Goal: Task Accomplishment & Management: Manage account settings

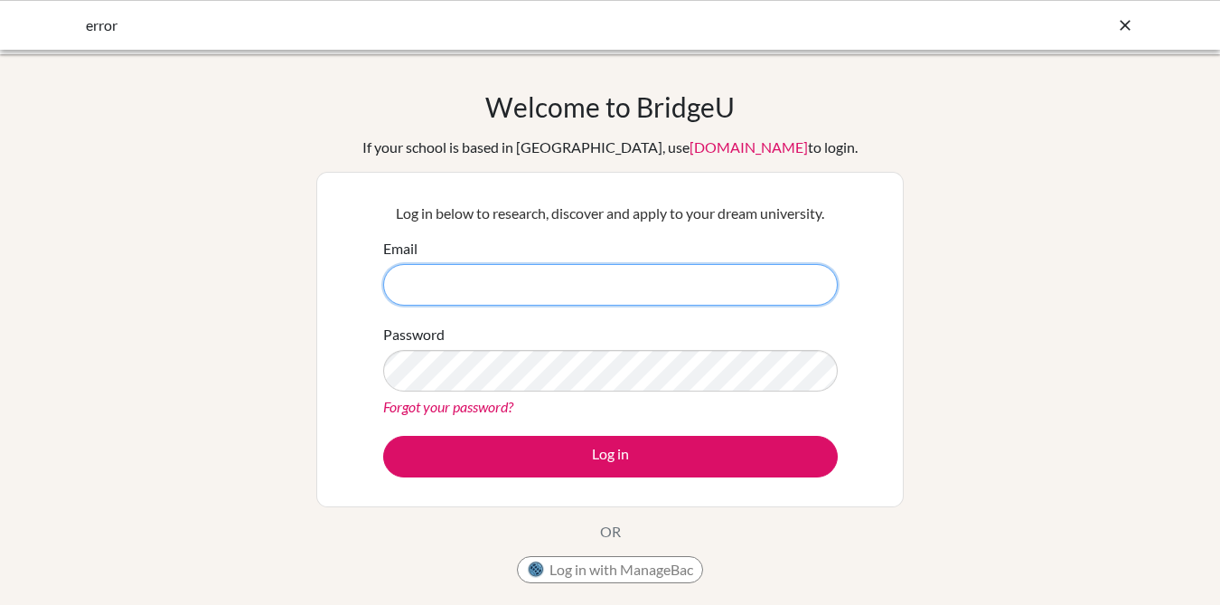
click at [443, 278] on input "Email" at bounding box center [610, 285] width 455 height 42
type input "pthomas@acst.net"
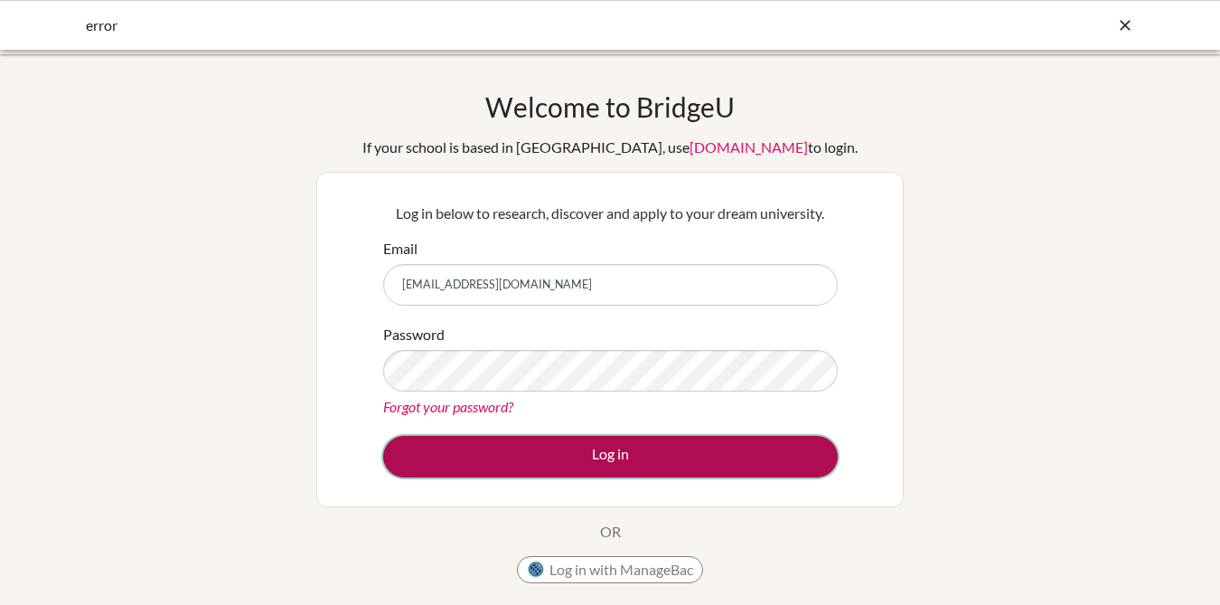
click at [609, 455] on button "Log in" at bounding box center [610, 457] width 455 height 42
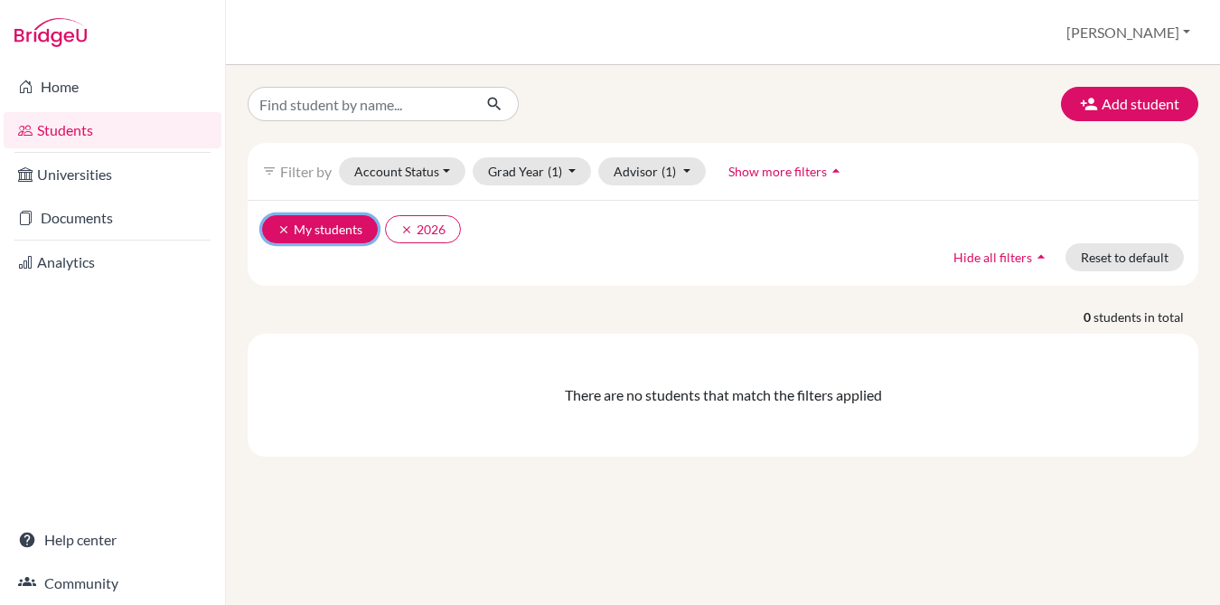
click at [278, 228] on icon "clear" at bounding box center [284, 229] width 13 height 13
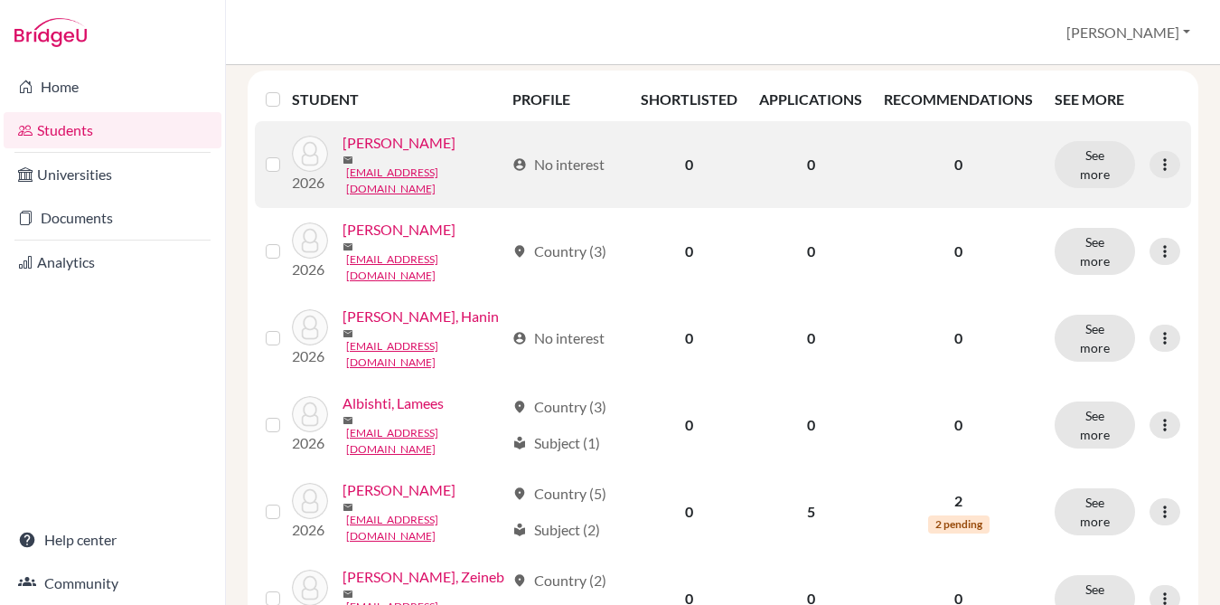
scroll to position [262, 0]
click at [417, 148] on link "[PERSON_NAME]" at bounding box center [399, 144] width 113 height 22
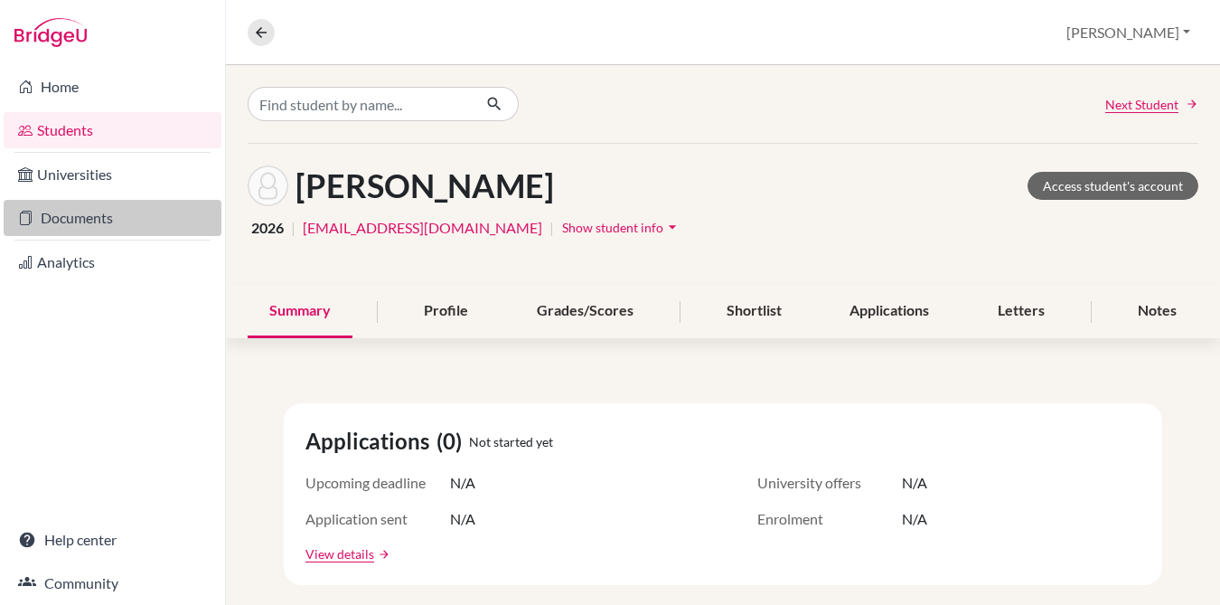
click at [80, 221] on link "Documents" at bounding box center [113, 218] width 218 height 36
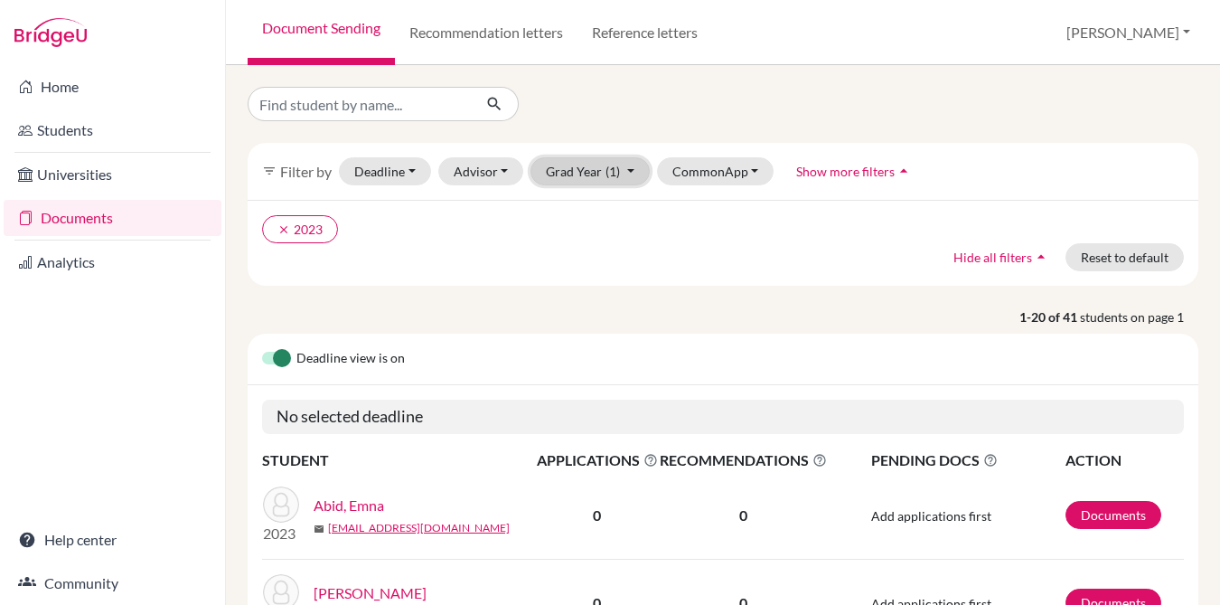
click at [588, 167] on button "Grad Year (1)" at bounding box center [590, 171] width 119 height 28
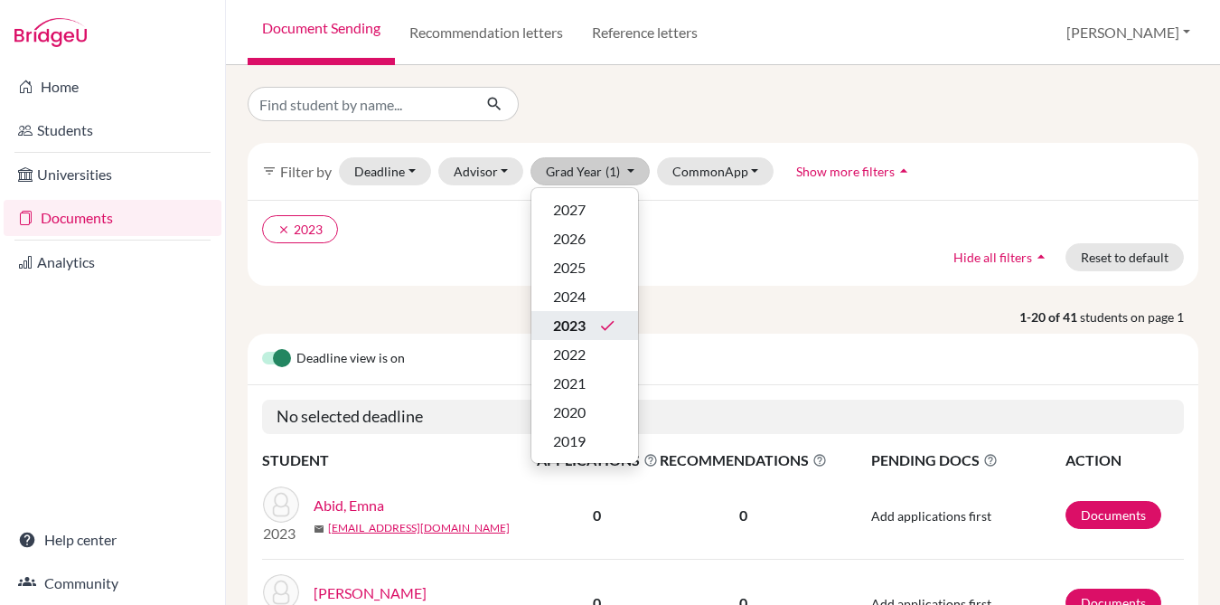
click at [601, 328] on icon "done" at bounding box center [607, 325] width 18 height 18
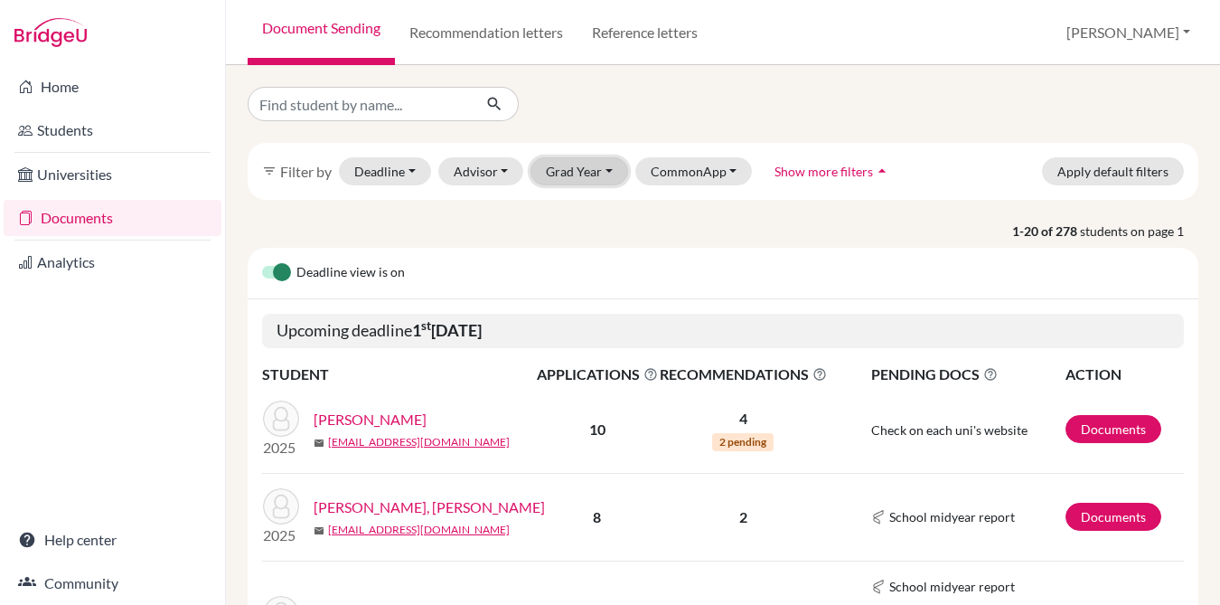
click at [601, 173] on button "Grad Year" at bounding box center [580, 171] width 98 height 28
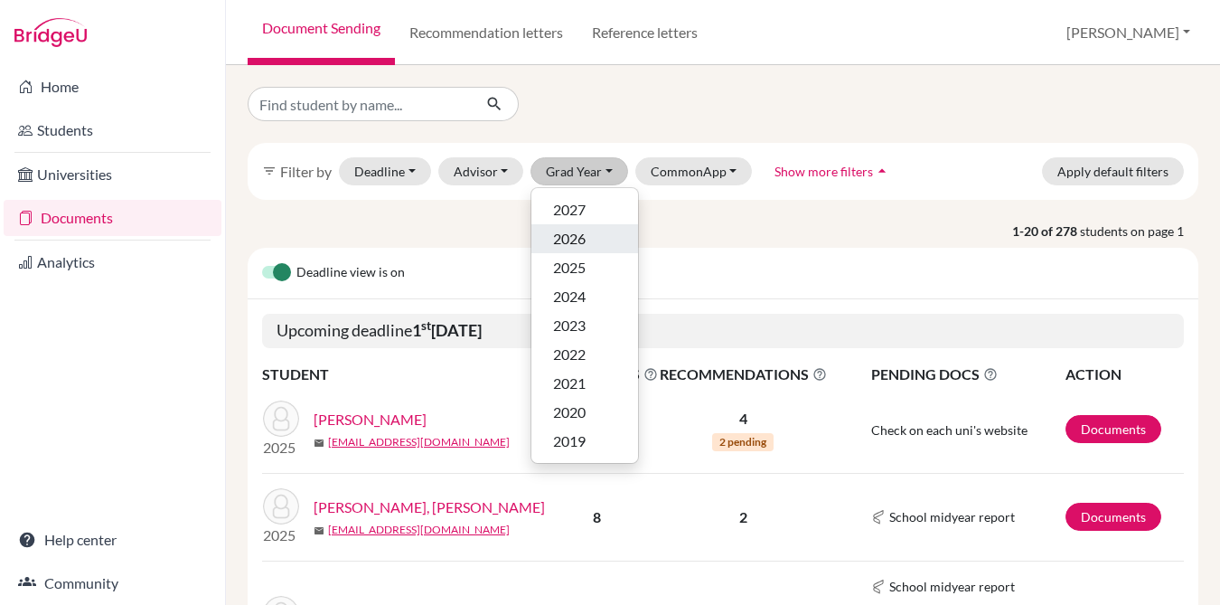
click at [585, 235] on span "2026" at bounding box center [569, 239] width 33 height 22
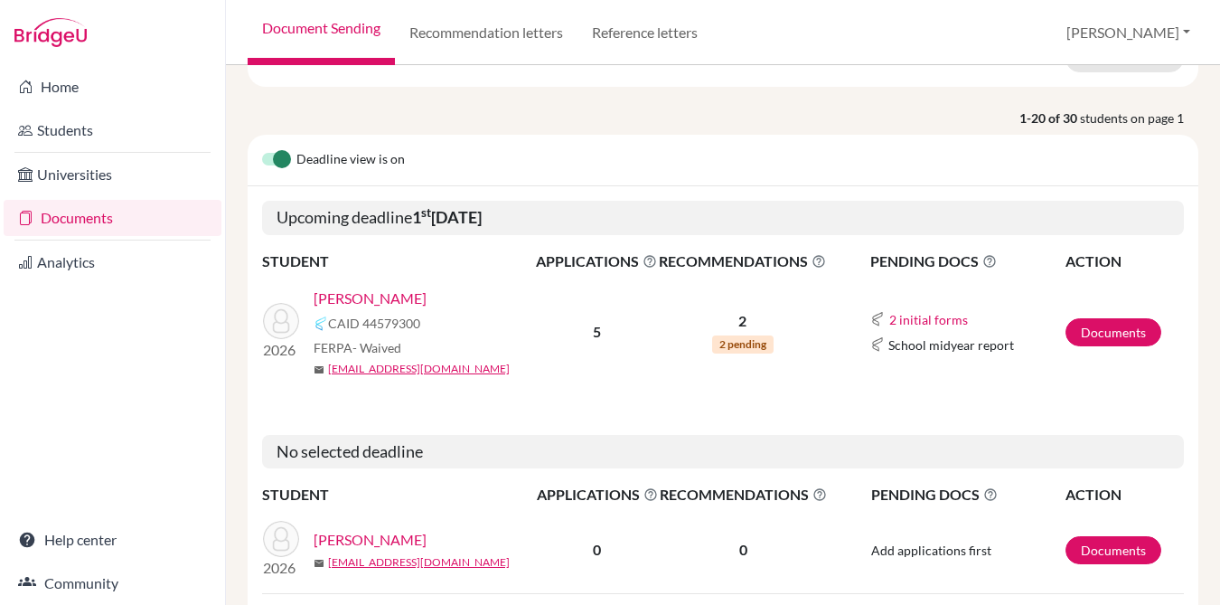
scroll to position [207, 0]
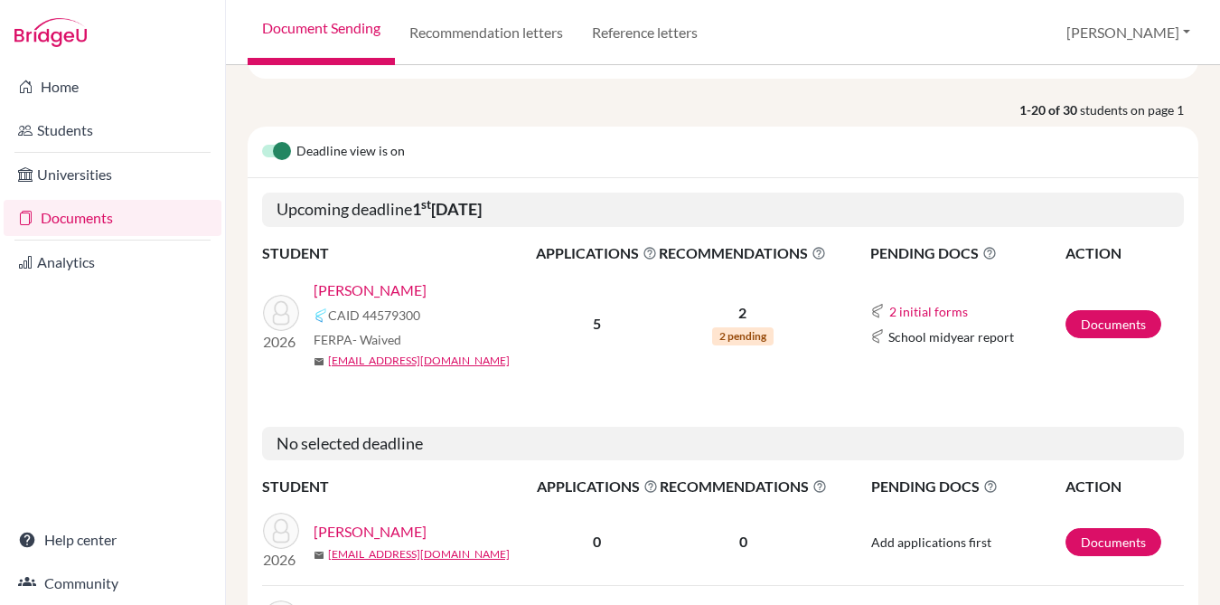
click at [386, 288] on link "[PERSON_NAME]" at bounding box center [370, 290] width 113 height 22
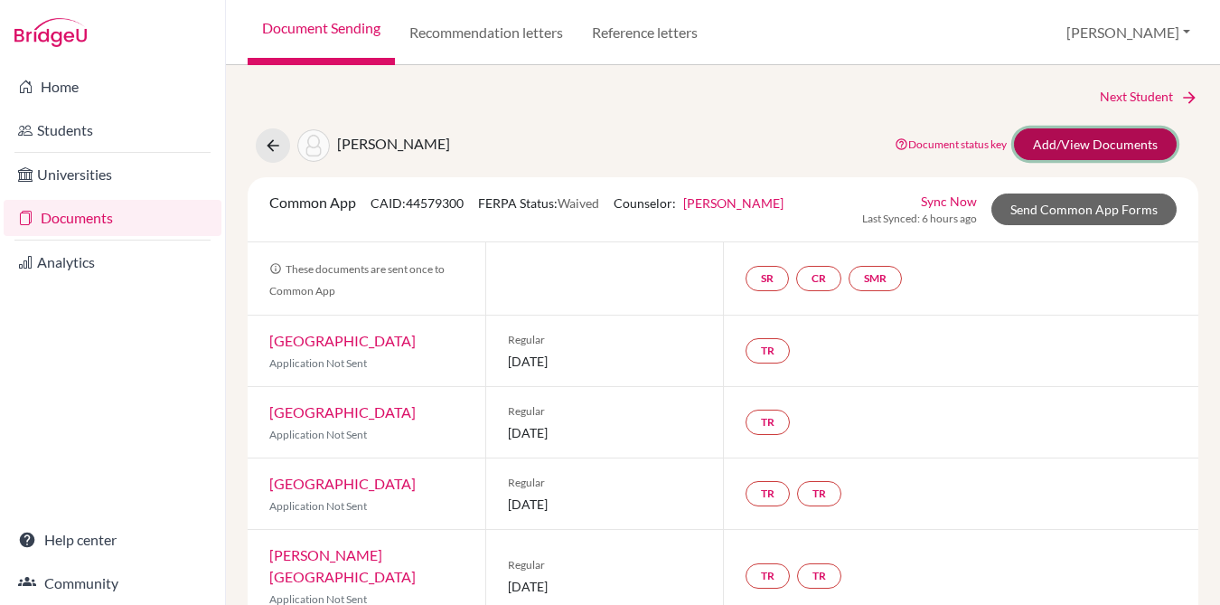
click at [1128, 146] on link "Add/View Documents" at bounding box center [1095, 144] width 163 height 32
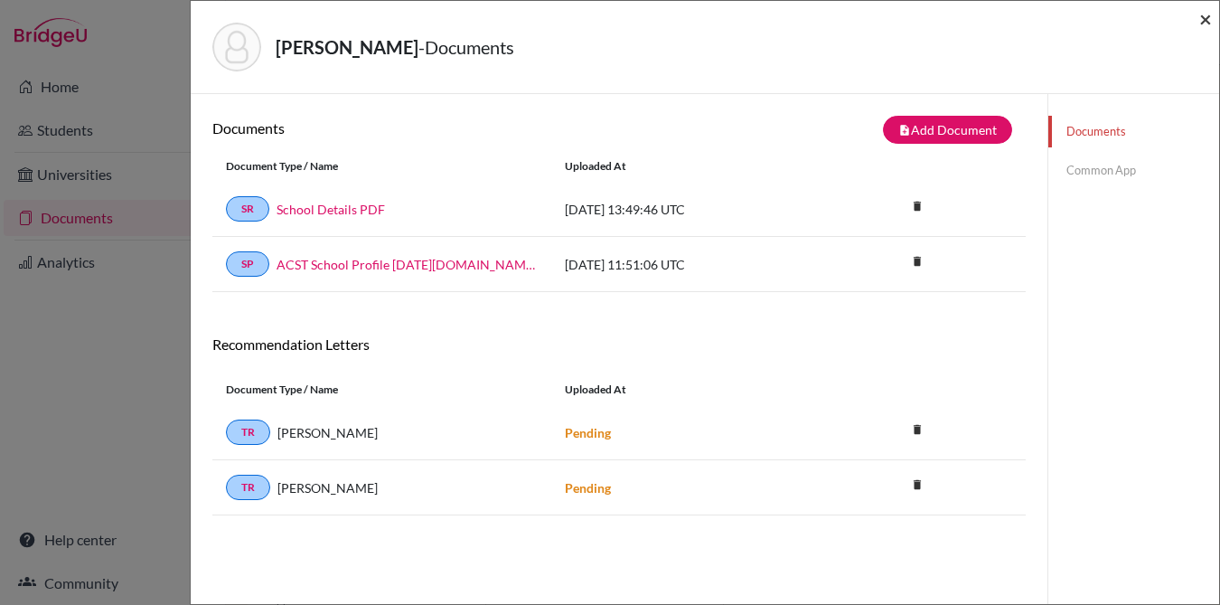
click at [1200, 22] on span "×" at bounding box center [1206, 18] width 13 height 26
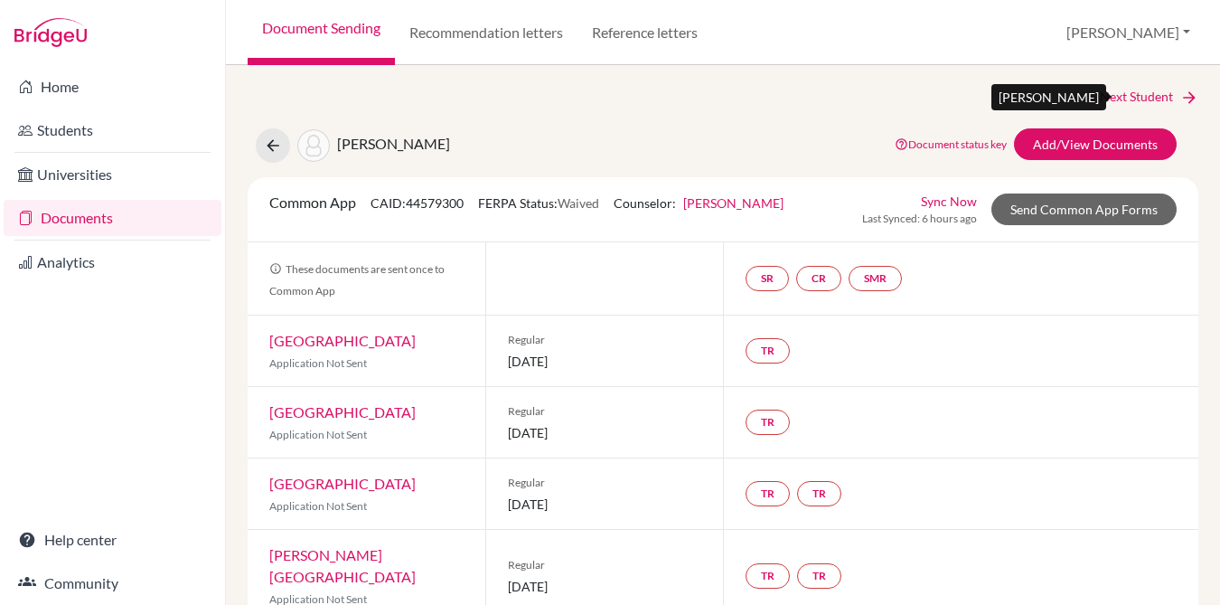
click at [1113, 91] on link "Next Student" at bounding box center [1149, 97] width 99 height 20
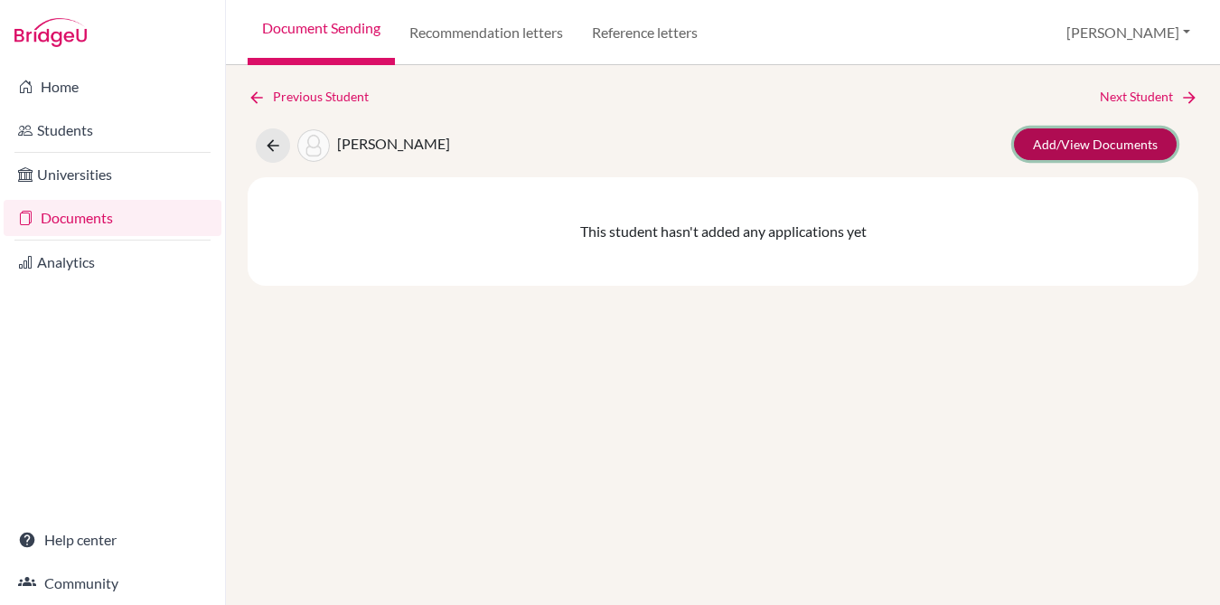
click at [1113, 143] on link "Add/View Documents" at bounding box center [1095, 144] width 163 height 32
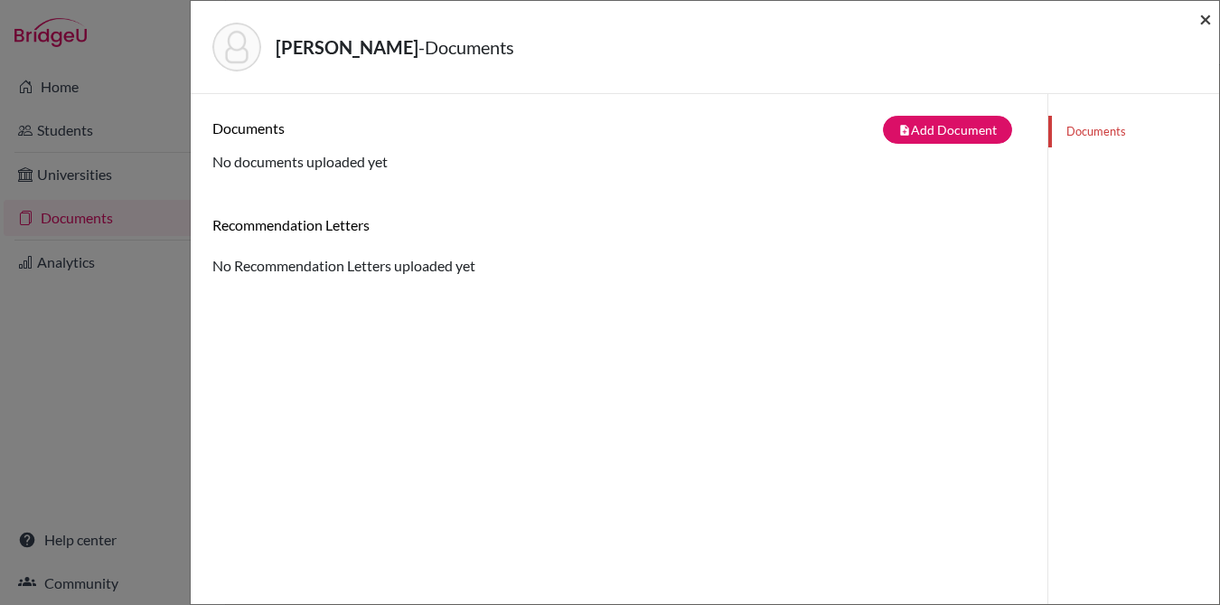
click at [1203, 23] on span "×" at bounding box center [1206, 18] width 13 height 26
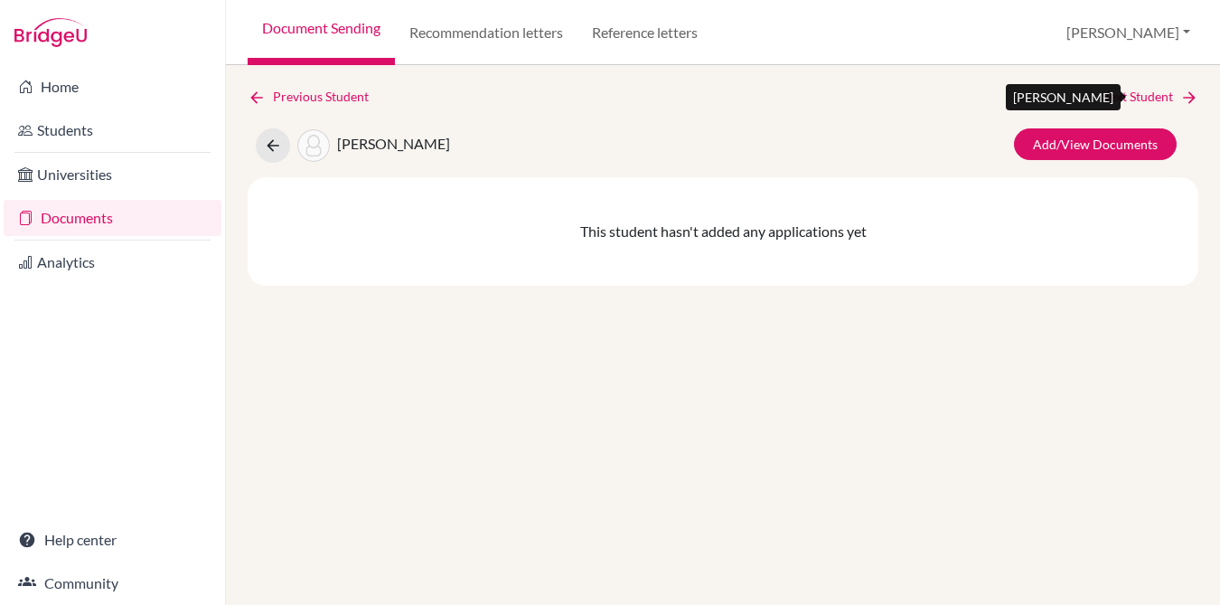
click at [1129, 94] on link "Next Student" at bounding box center [1149, 97] width 99 height 20
